Goal: Find specific page/section: Find specific page/section

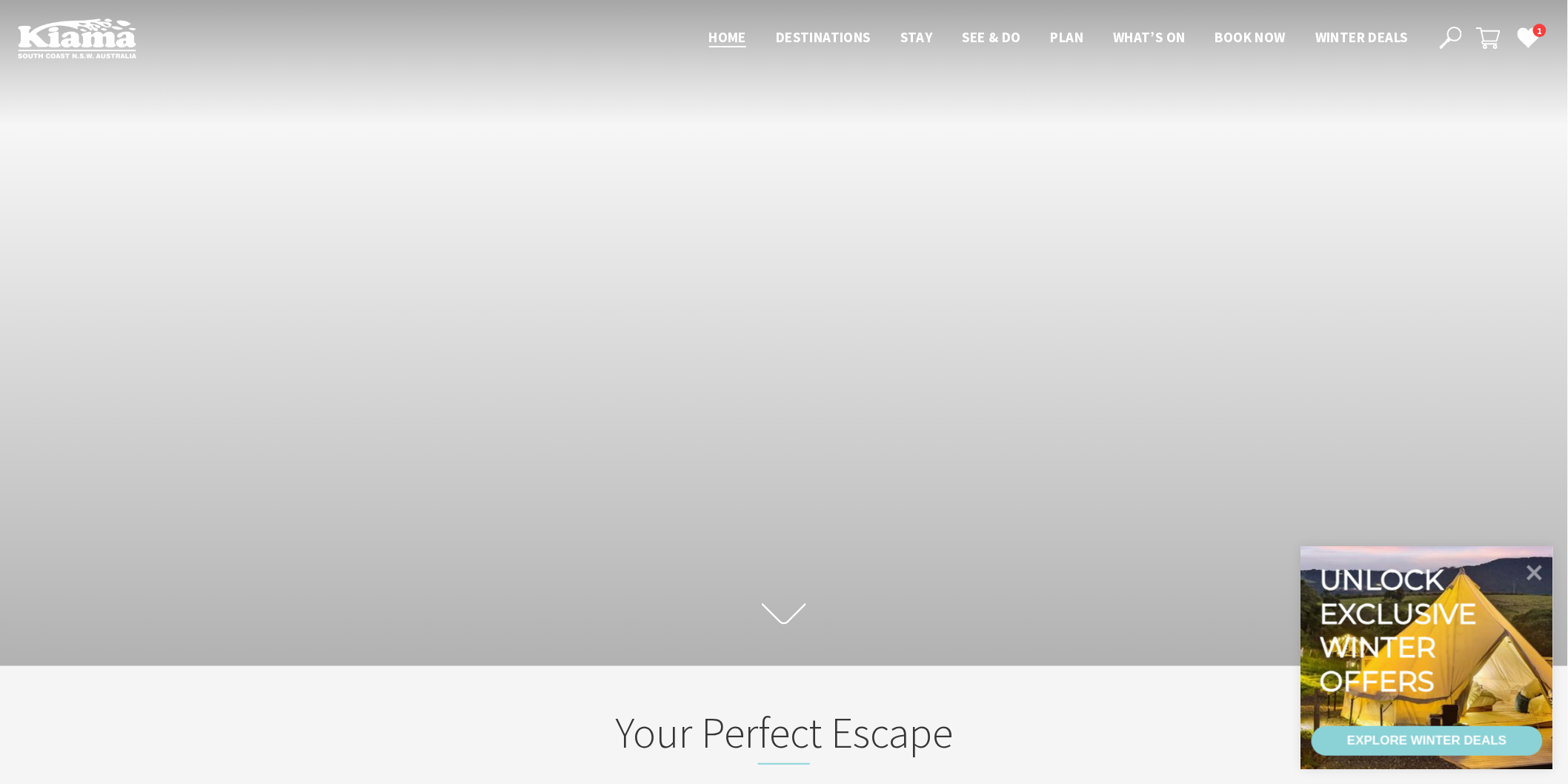
scroll to position [257, 1582]
click at [1449, 40] on use at bounding box center [1451, 38] width 22 height 22
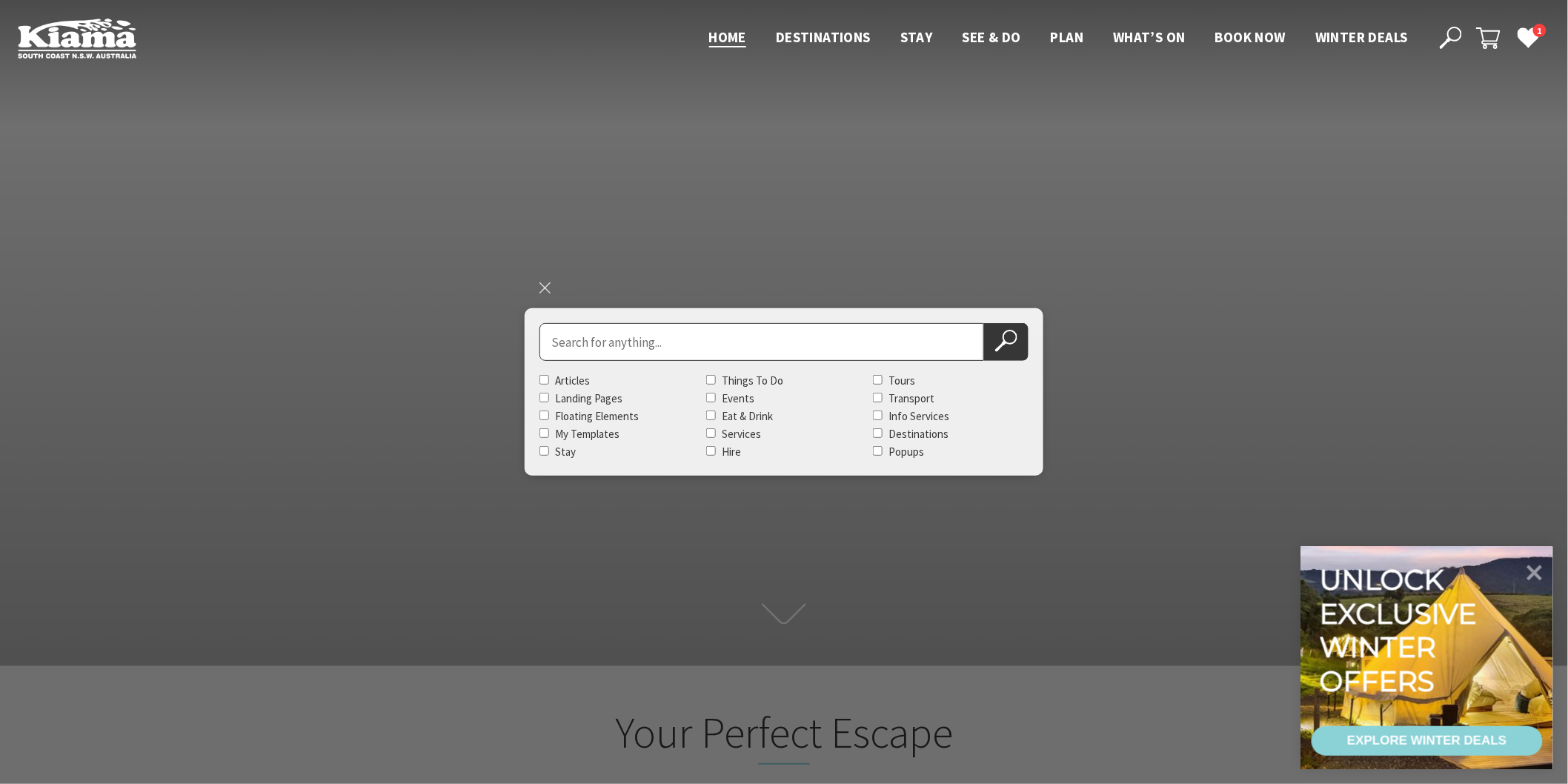
click at [928, 334] on input "Search for" at bounding box center [761, 341] width 444 height 38
type input "Green Door Kiama"
click at [1015, 332] on use at bounding box center [1006, 341] width 22 height 22
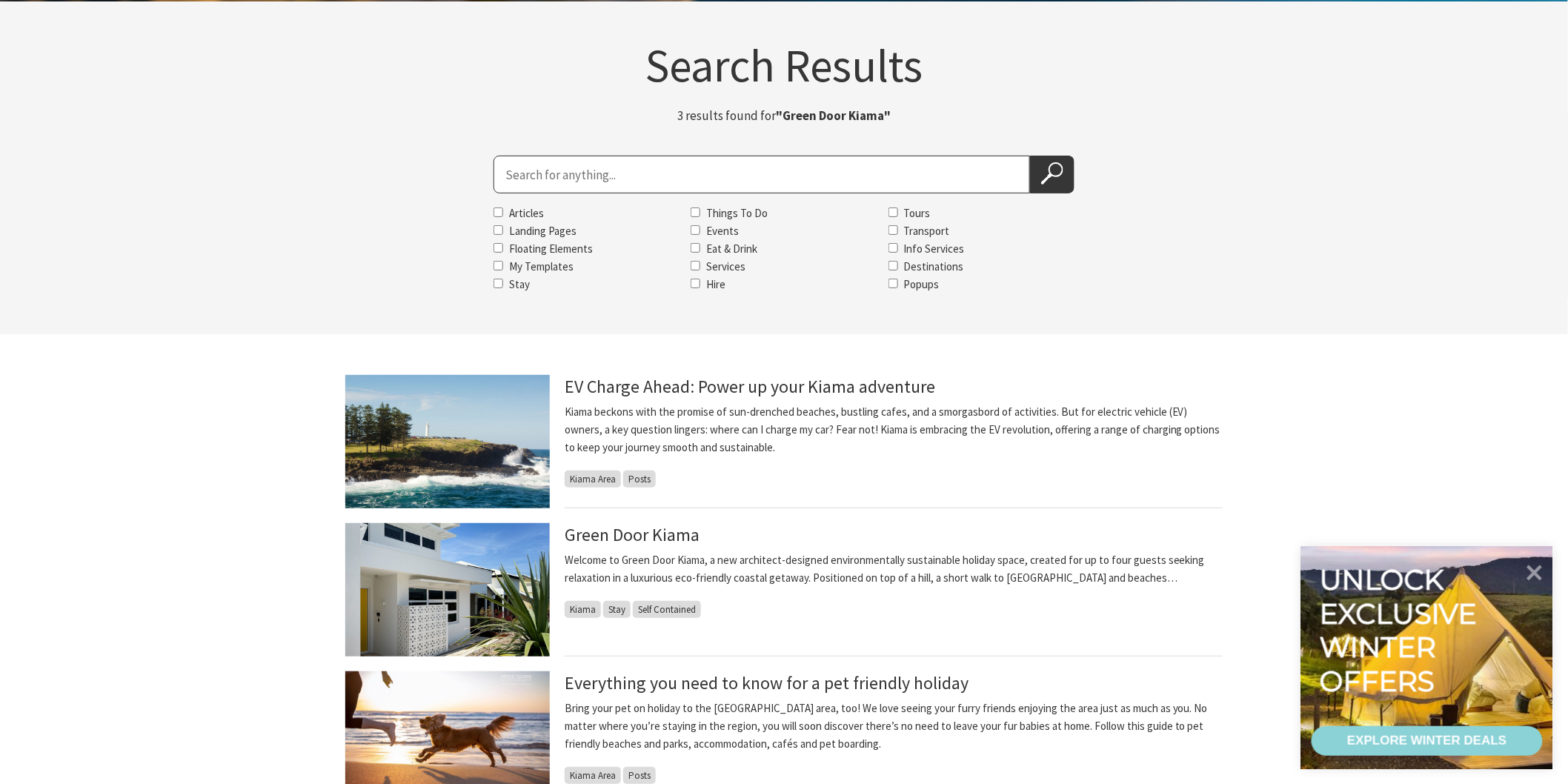
scroll to position [329, 0]
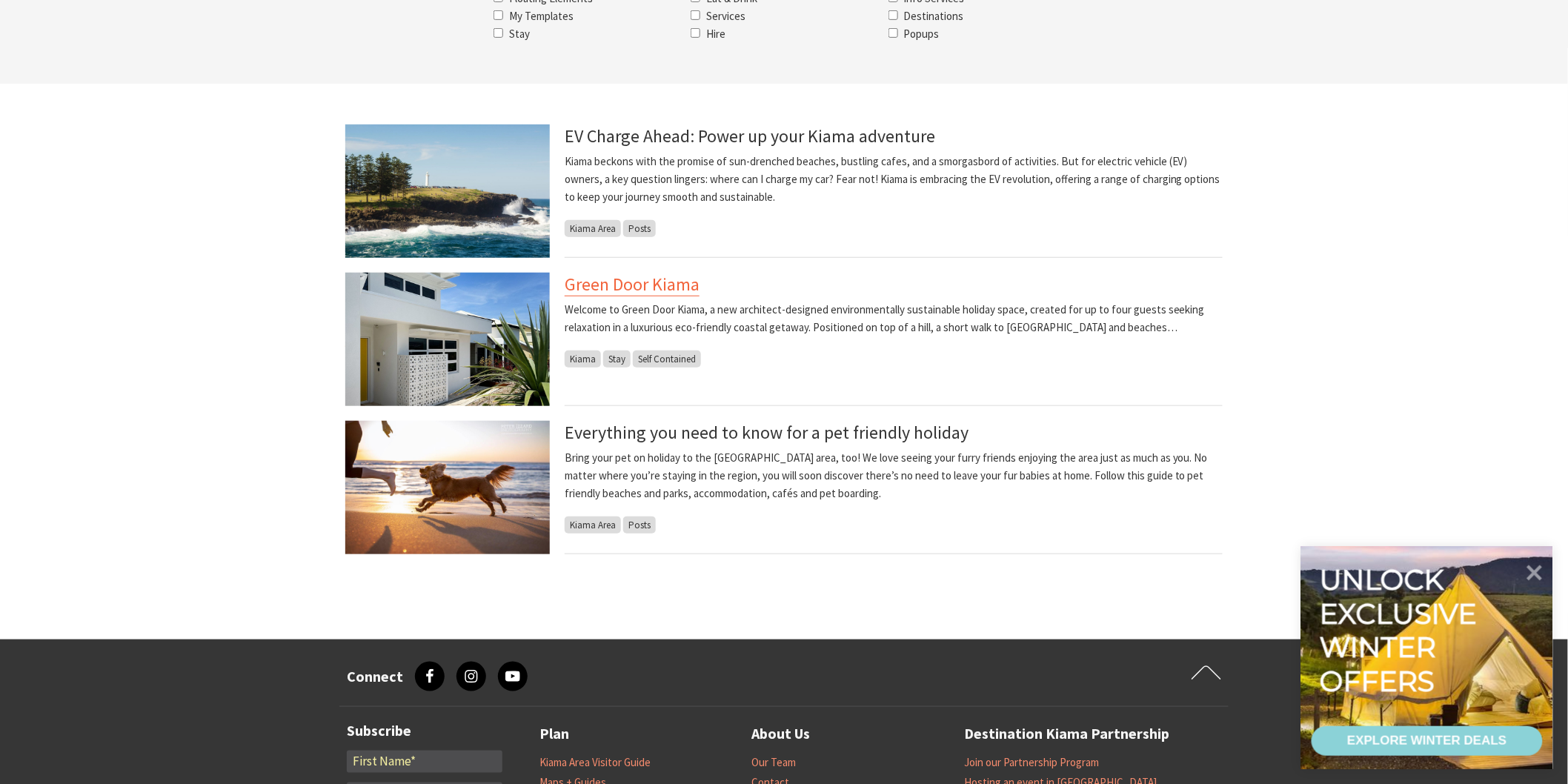
click at [670, 284] on link "Green Door Kiama" at bounding box center [631, 285] width 135 height 24
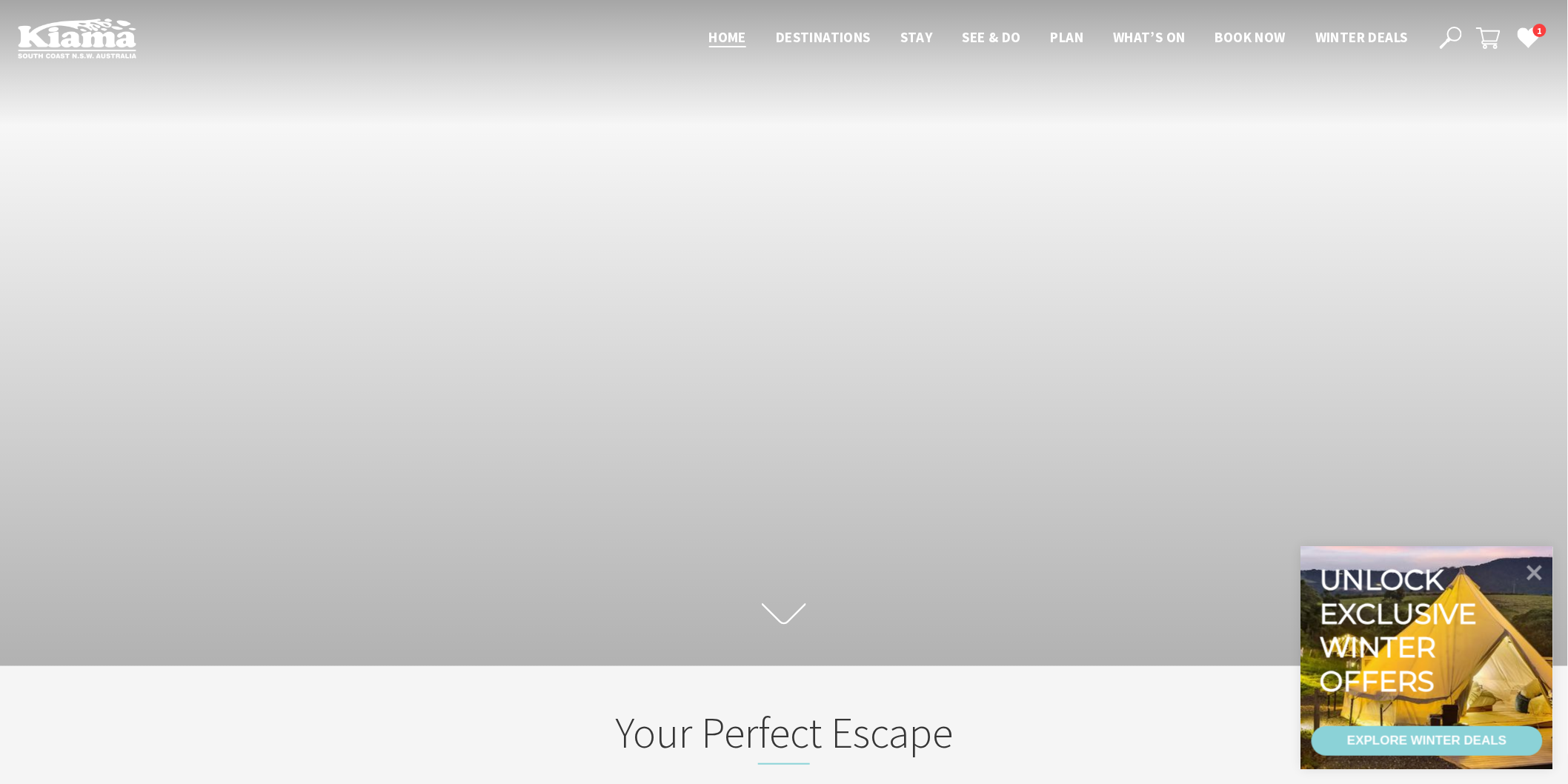
scroll to position [257, 1582]
click at [1450, 29] on use at bounding box center [1451, 38] width 22 height 22
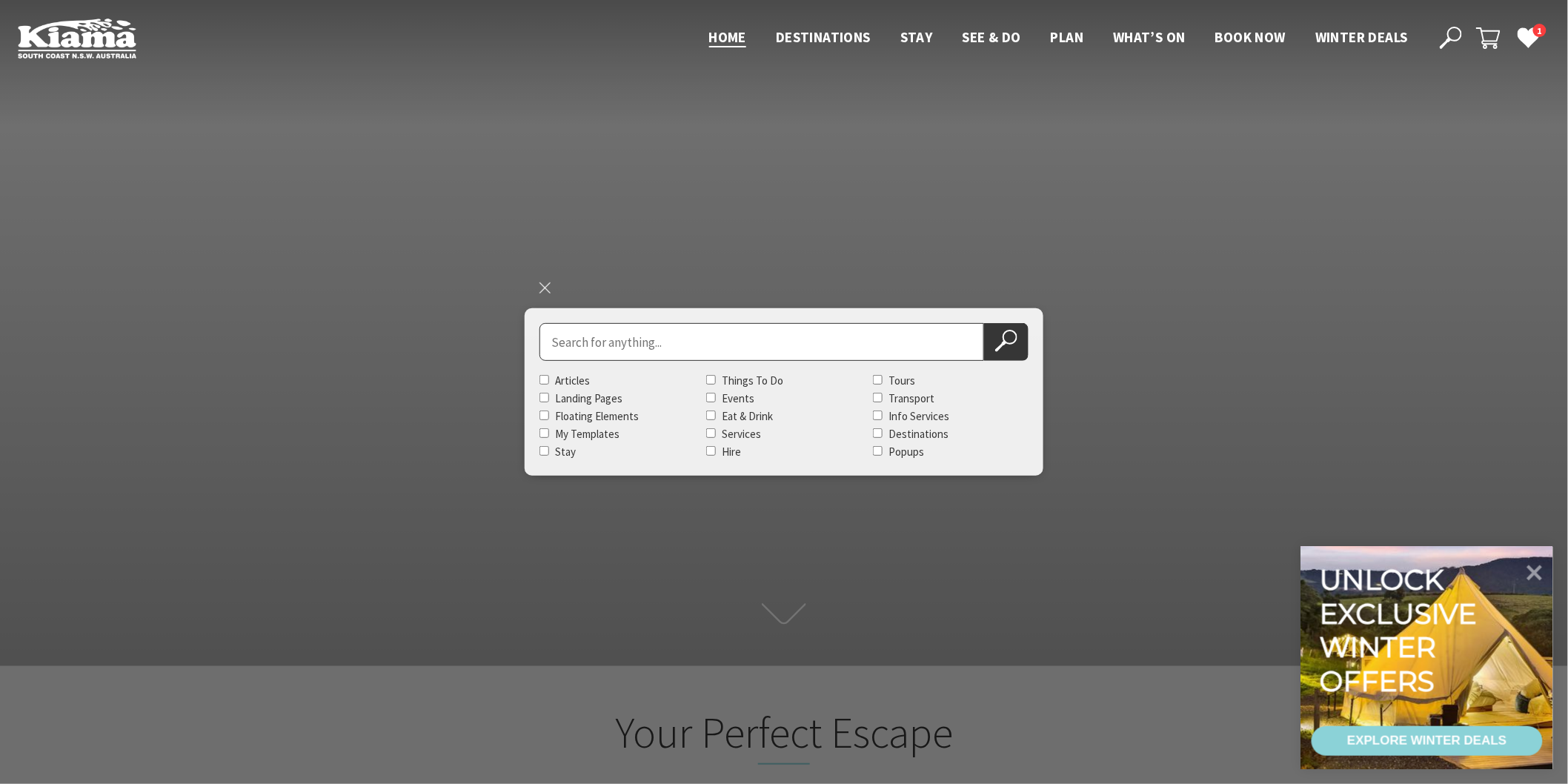
click at [739, 336] on input "Search for" at bounding box center [761, 341] width 444 height 38
type input "Raine & Horne"
click at [984, 323] on button "Search Now" at bounding box center [1006, 341] width 44 height 38
click at [993, 346] on button "Search Now" at bounding box center [1006, 341] width 44 height 38
